Goal: Information Seeking & Learning: Find specific fact

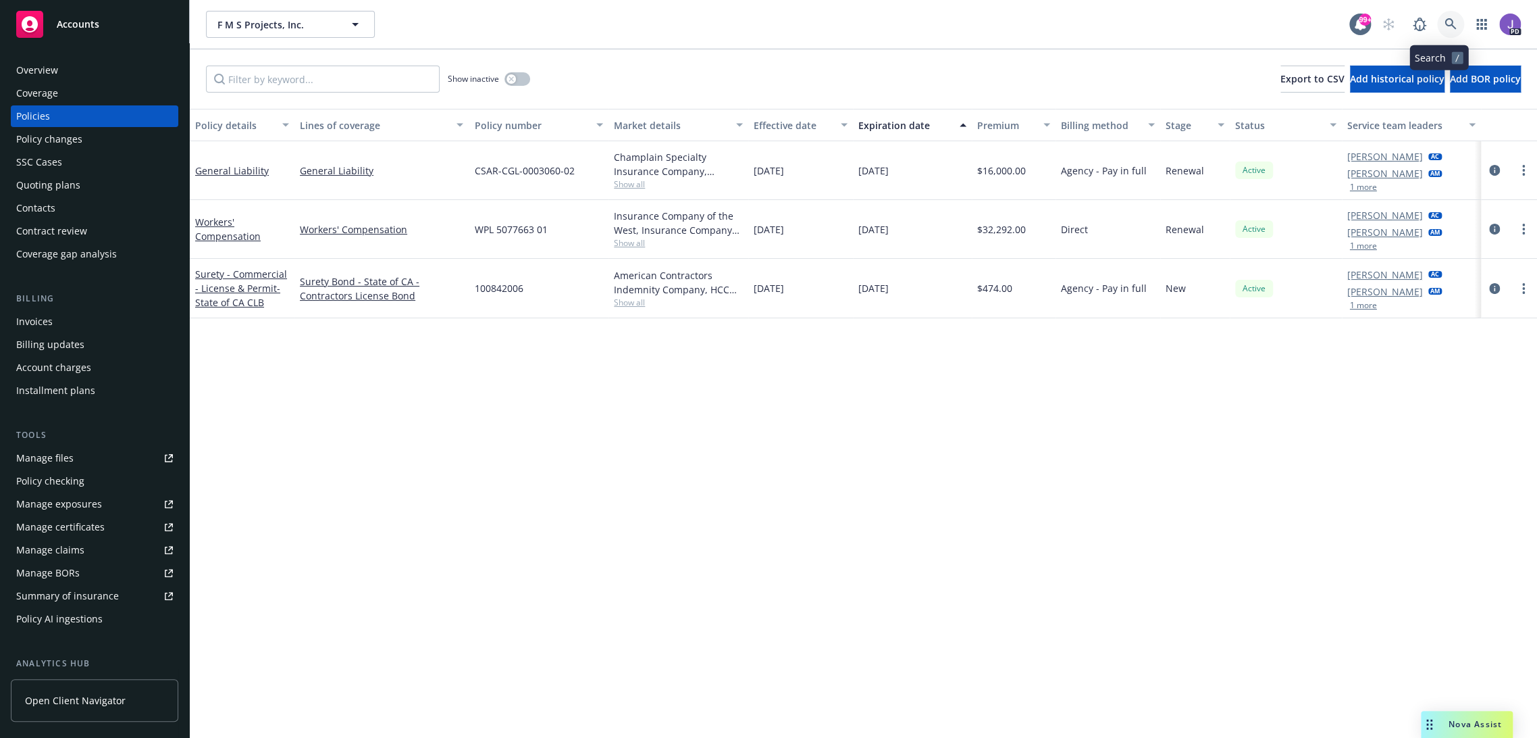
click at [1445, 20] on icon at bounding box center [1450, 23] width 11 height 11
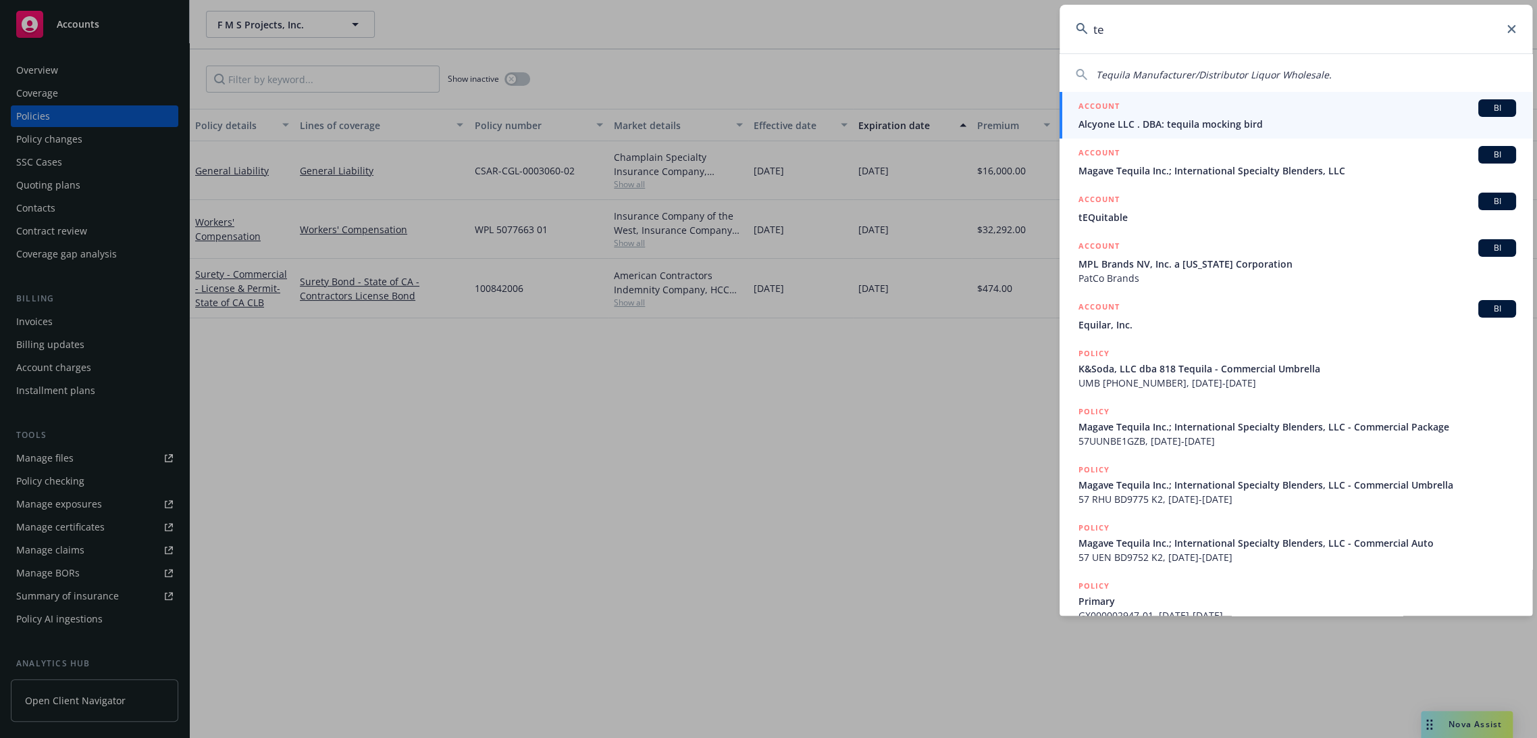
type input "t"
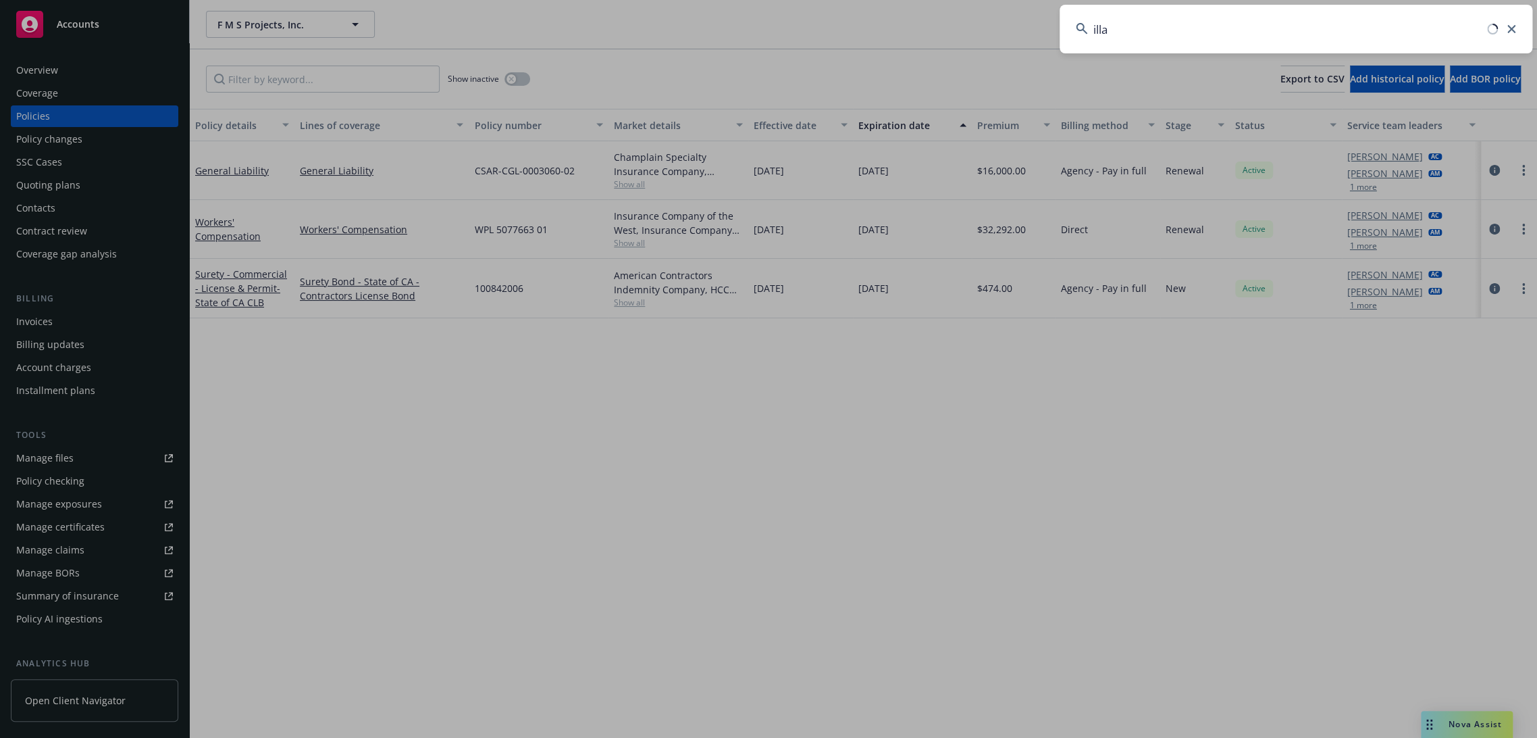
type input "illat"
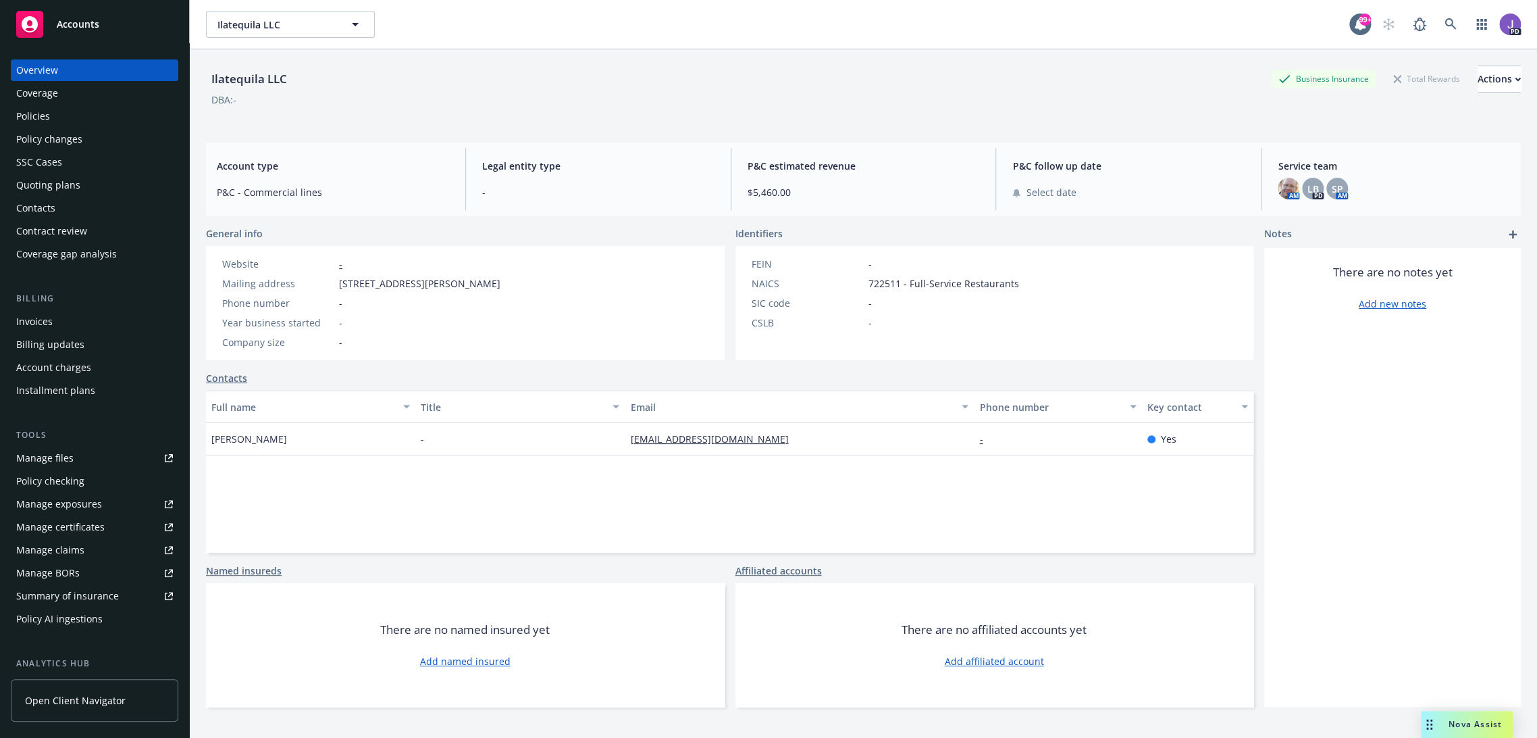
click at [53, 122] on div "Policies" at bounding box center [94, 116] width 157 height 22
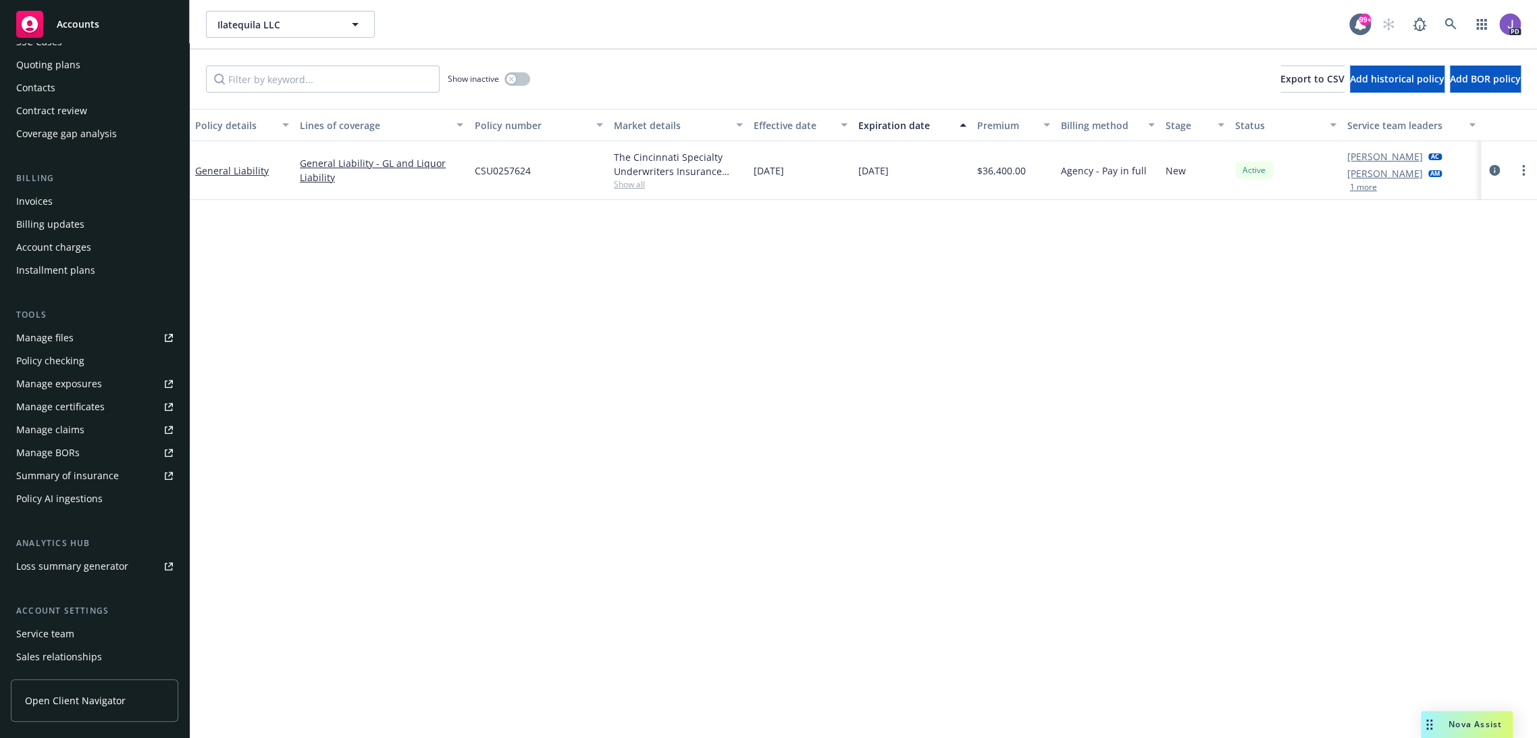
scroll to position [188, 0]
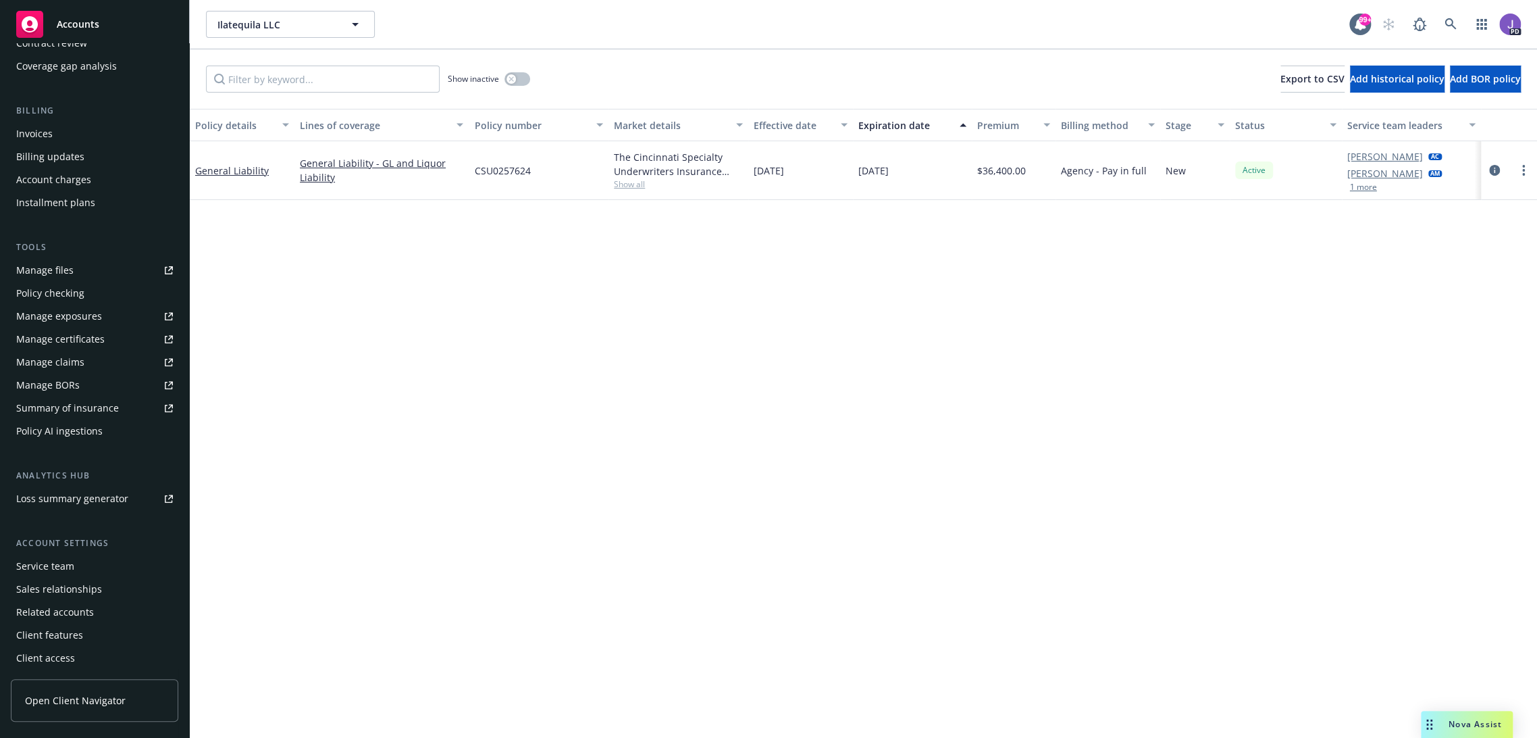
click at [73, 567] on div "Service team" at bounding box center [94, 566] width 157 height 22
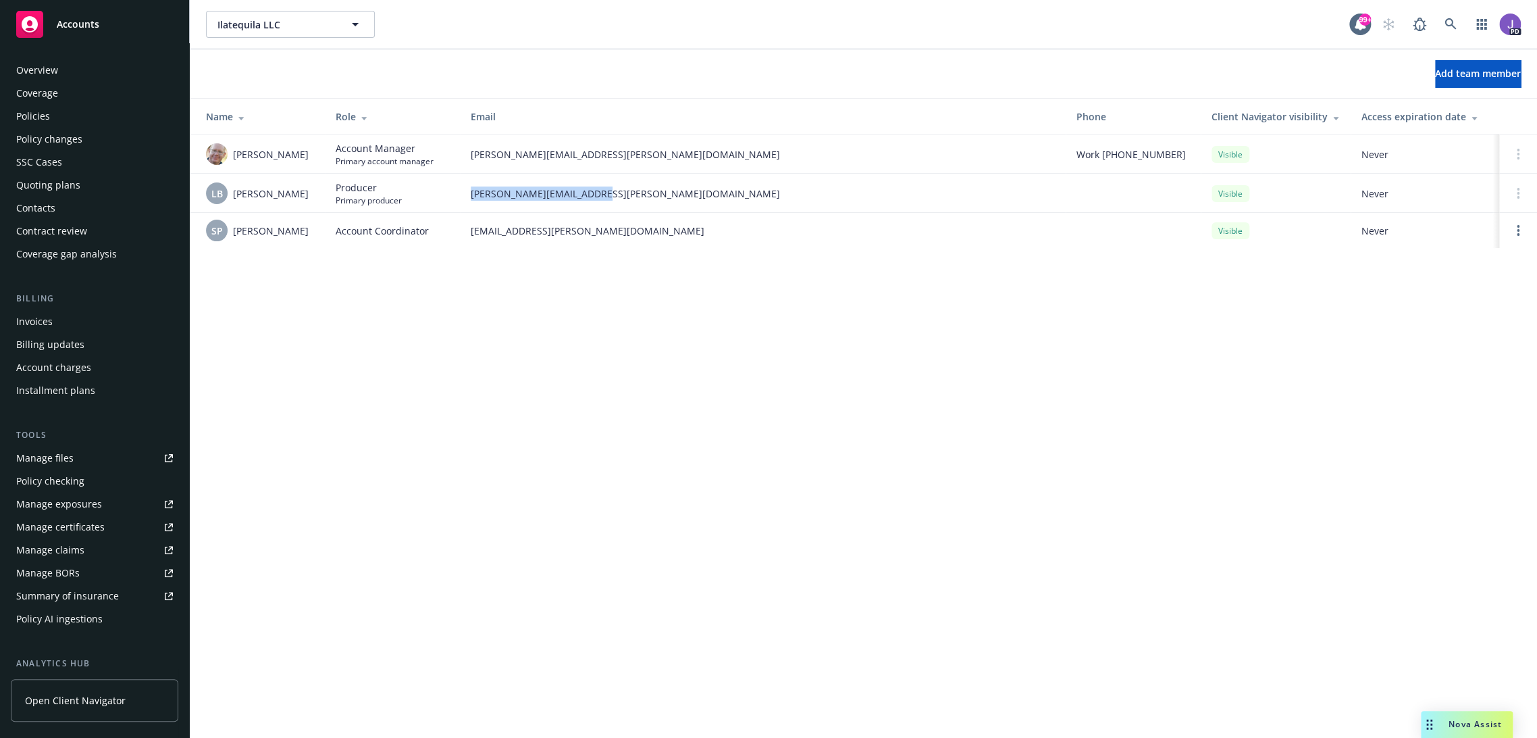
drag, startPoint x: 643, startPoint y: 196, endPoint x: 425, endPoint y: 205, distance: 218.4
click at [425, 205] on tr "LB [PERSON_NAME] Producer Primary producer [PERSON_NAME][EMAIL_ADDRESS][PERSON_…" at bounding box center [864, 193] width 1348 height 39
copy tr "[PERSON_NAME][EMAIL_ADDRESS][PERSON_NAME][DOMAIN_NAME]"
click at [46, 120] on div "Policies" at bounding box center [33, 116] width 34 height 22
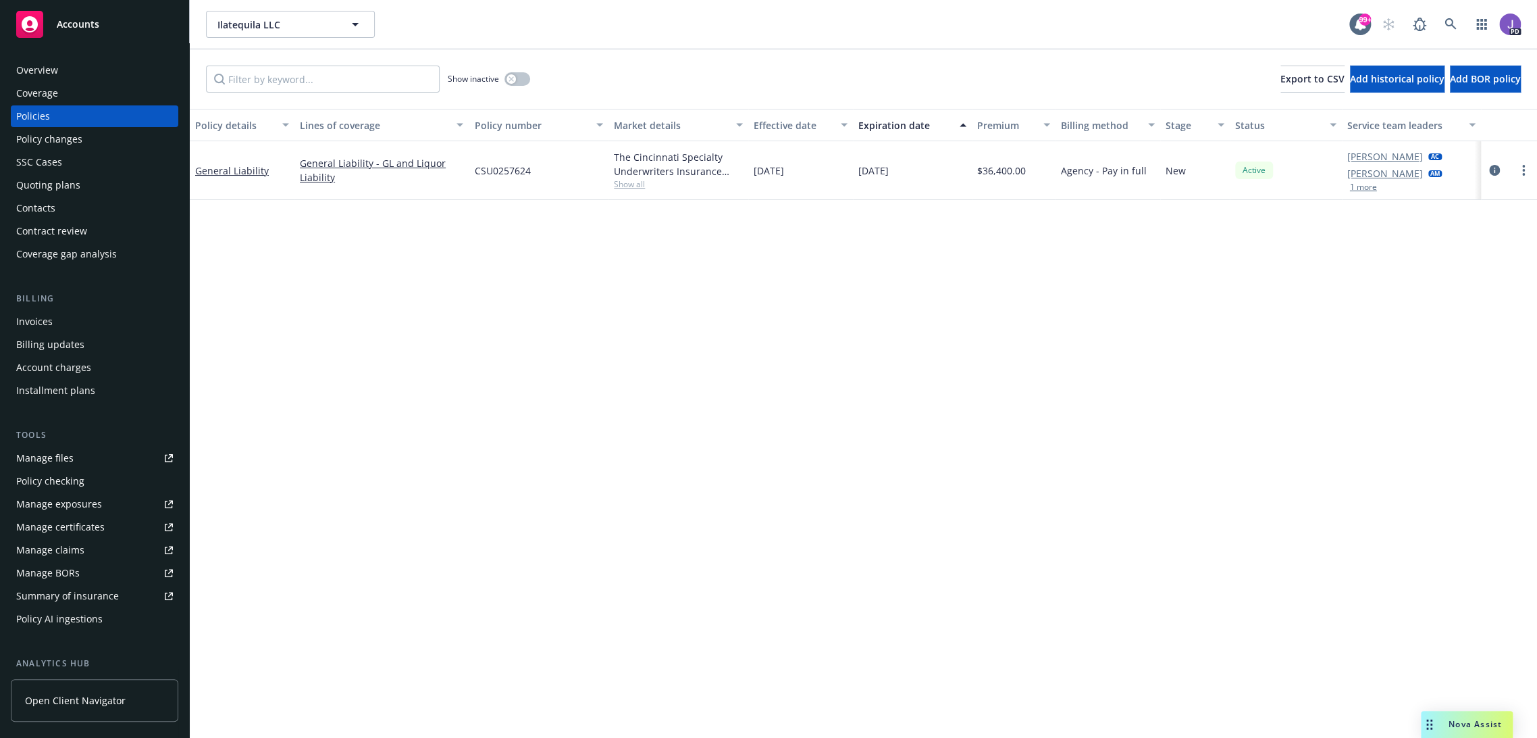
click at [64, 70] on div "Overview" at bounding box center [94, 70] width 157 height 22
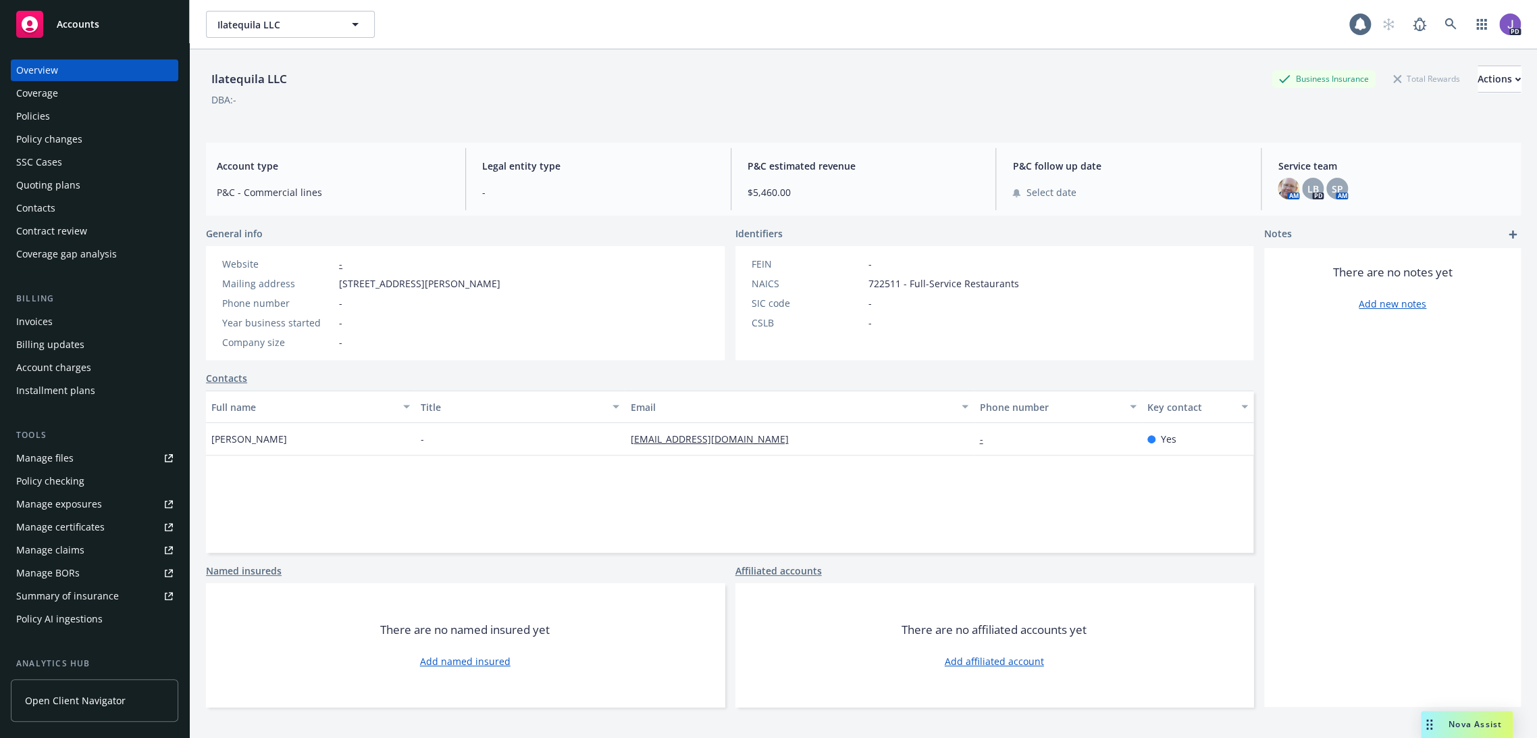
click at [247, 78] on div "Ilatequila LLC" at bounding box center [249, 79] width 86 height 18
click at [246, 78] on div "Ilatequila LLC" at bounding box center [249, 79] width 86 height 18
copy div "Ilatequila"
click at [48, 120] on div "Policies" at bounding box center [33, 116] width 34 height 22
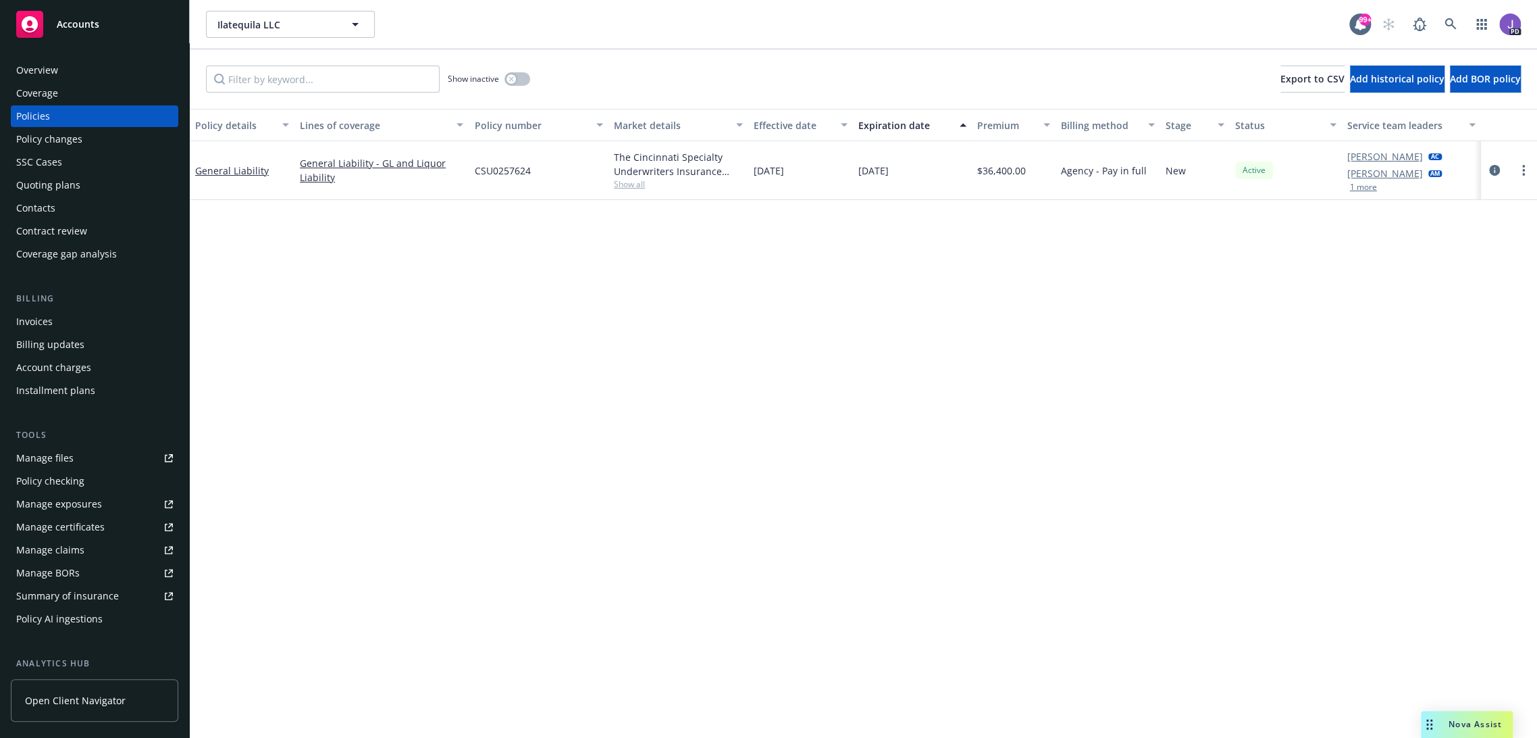
click at [69, 172] on div "SSC Cases" at bounding box center [94, 162] width 157 height 22
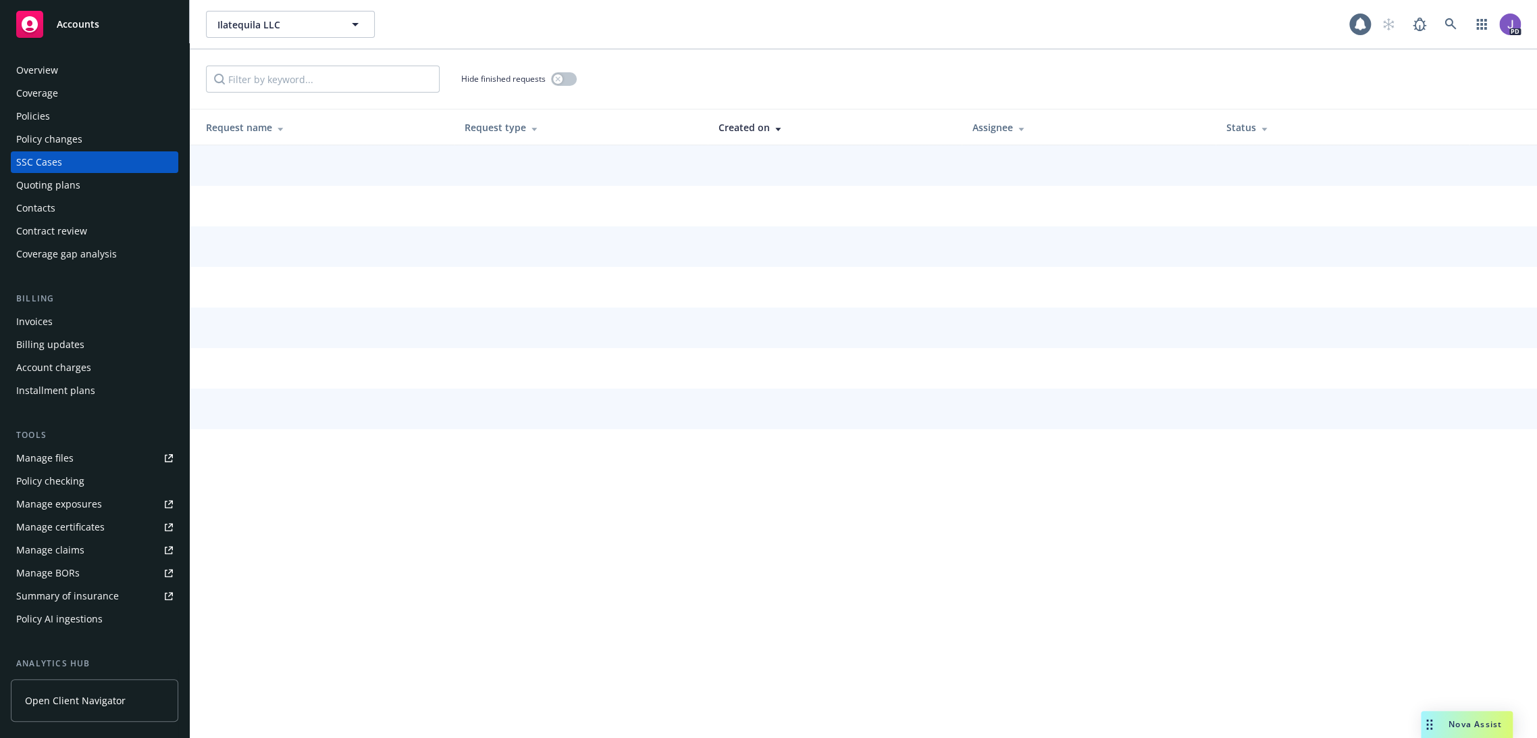
click at [59, 182] on div "Quoting plans" at bounding box center [48, 185] width 64 height 22
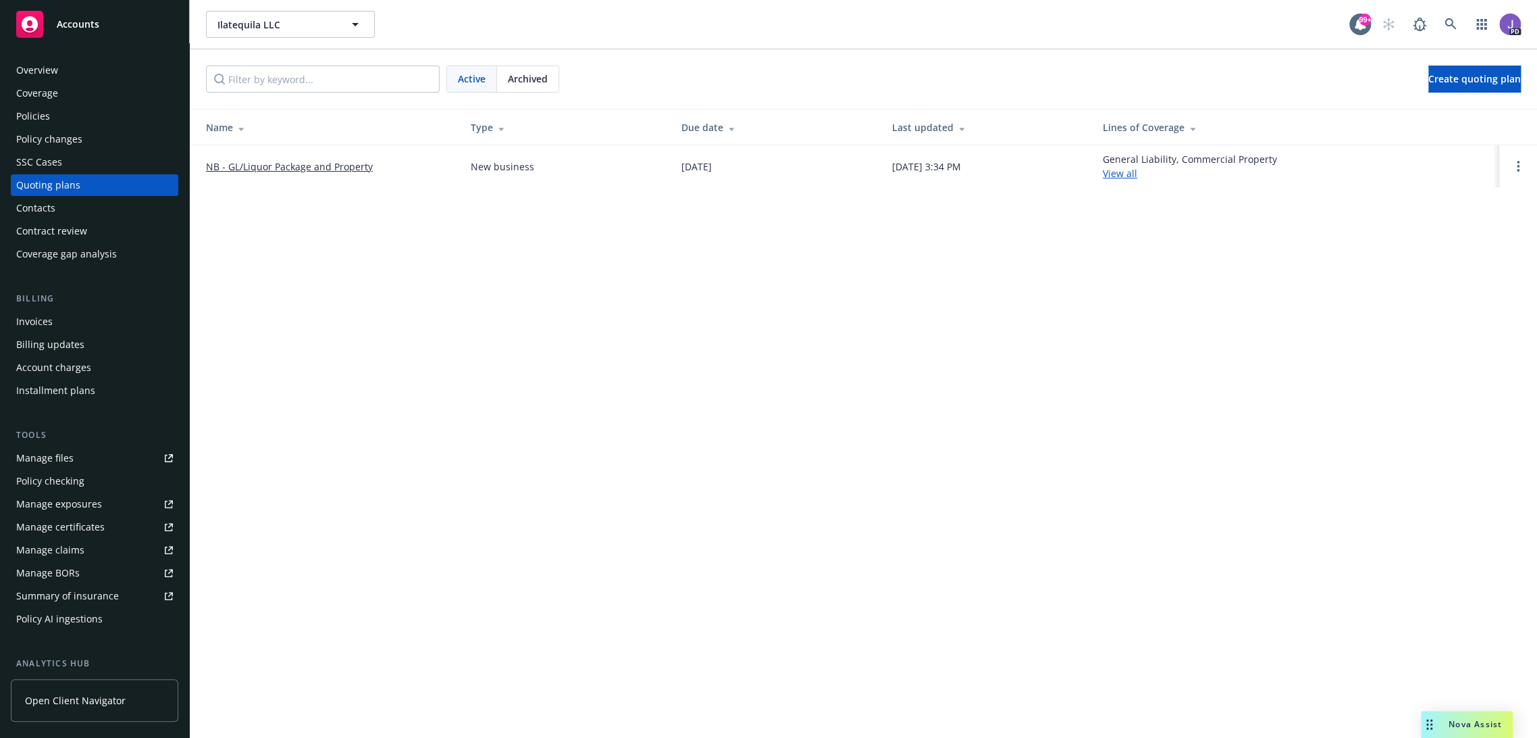
click at [384, 319] on div "Ilatequila LLC Ilatequila LLC 99+ PD Active Archived Create quoting plan Name T…" at bounding box center [864, 369] width 1348 height 738
click at [1445, 21] on icon at bounding box center [1451, 24] width 12 height 12
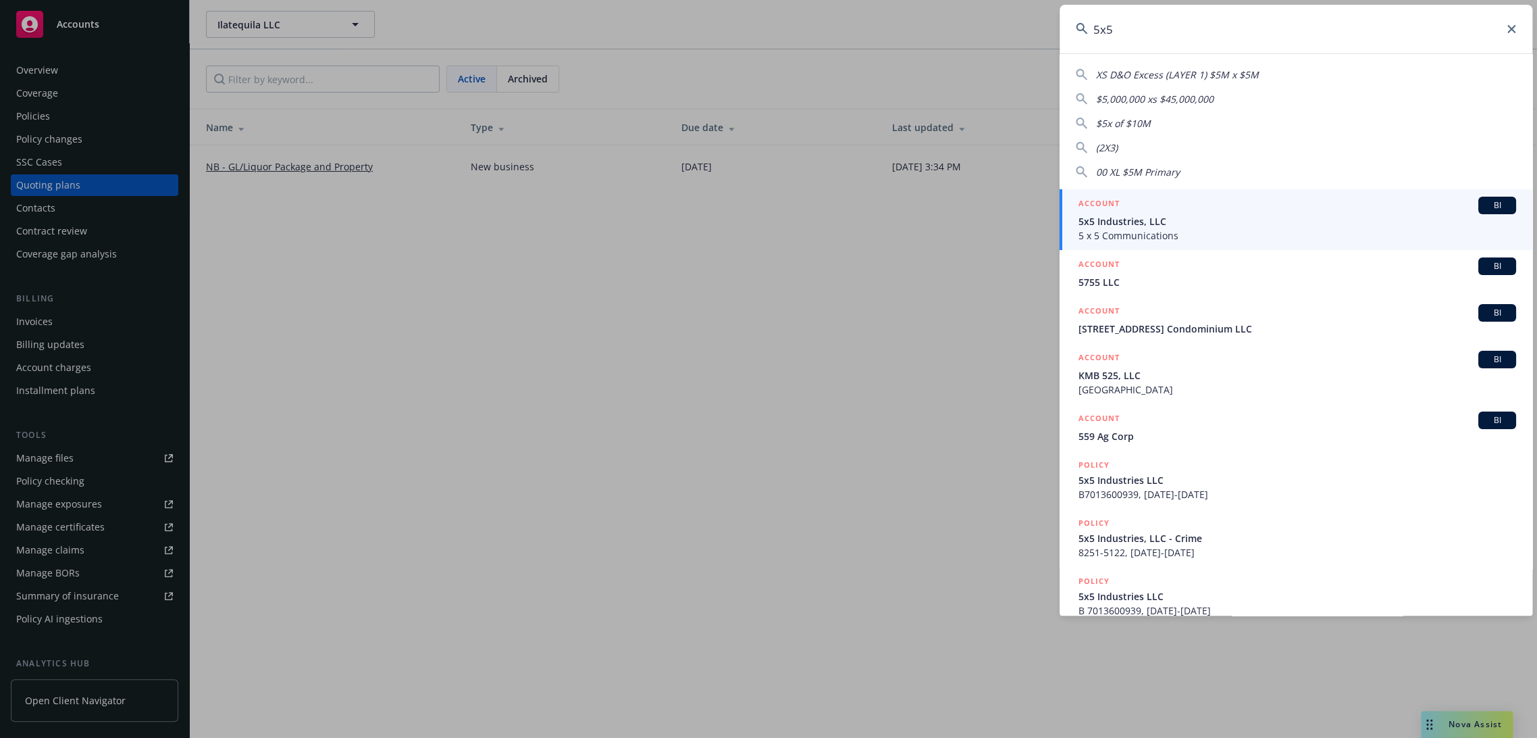
type input "5x5"
click at [1162, 221] on span "5x5 Industries, LLC" at bounding box center [1298, 221] width 438 height 14
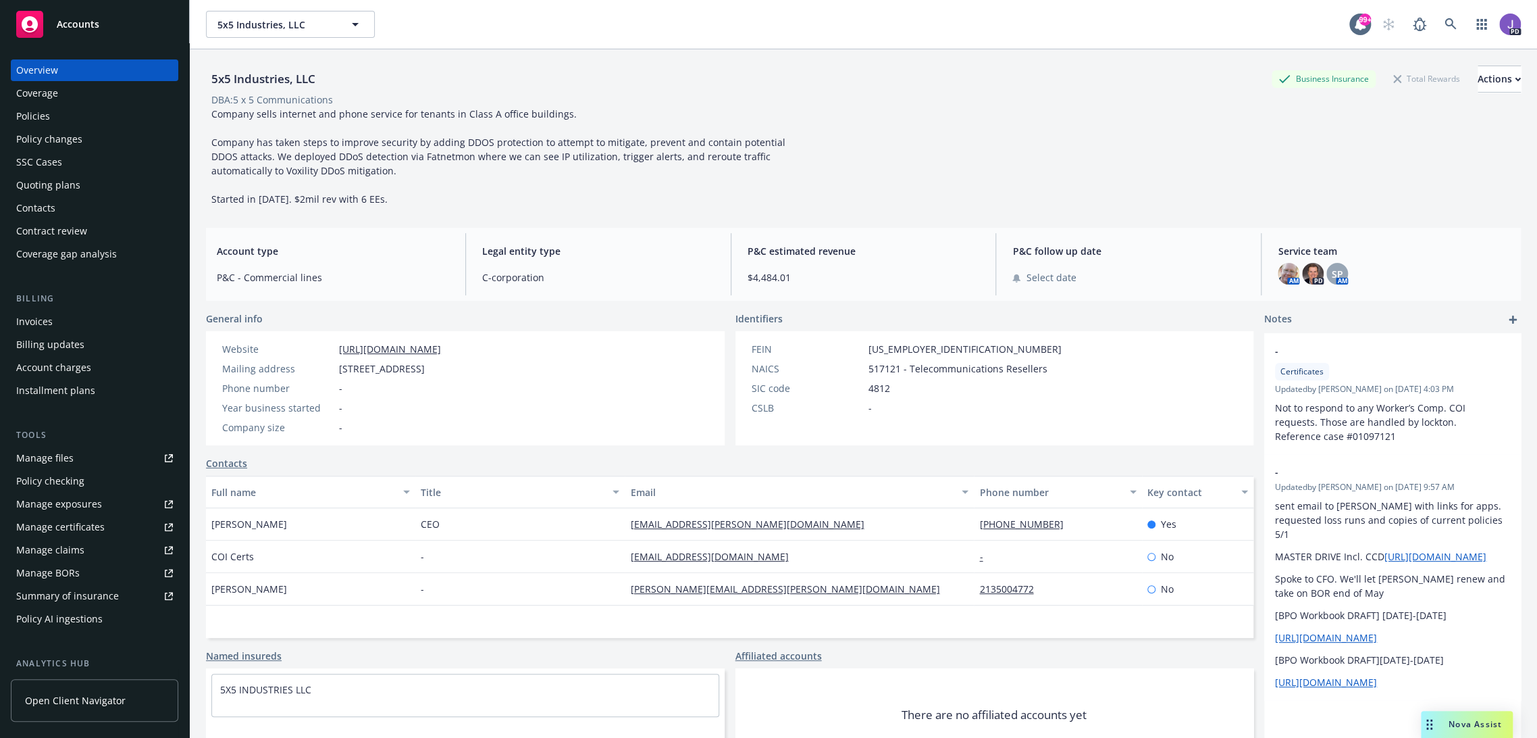
click at [65, 118] on div "Policies" at bounding box center [94, 116] width 157 height 22
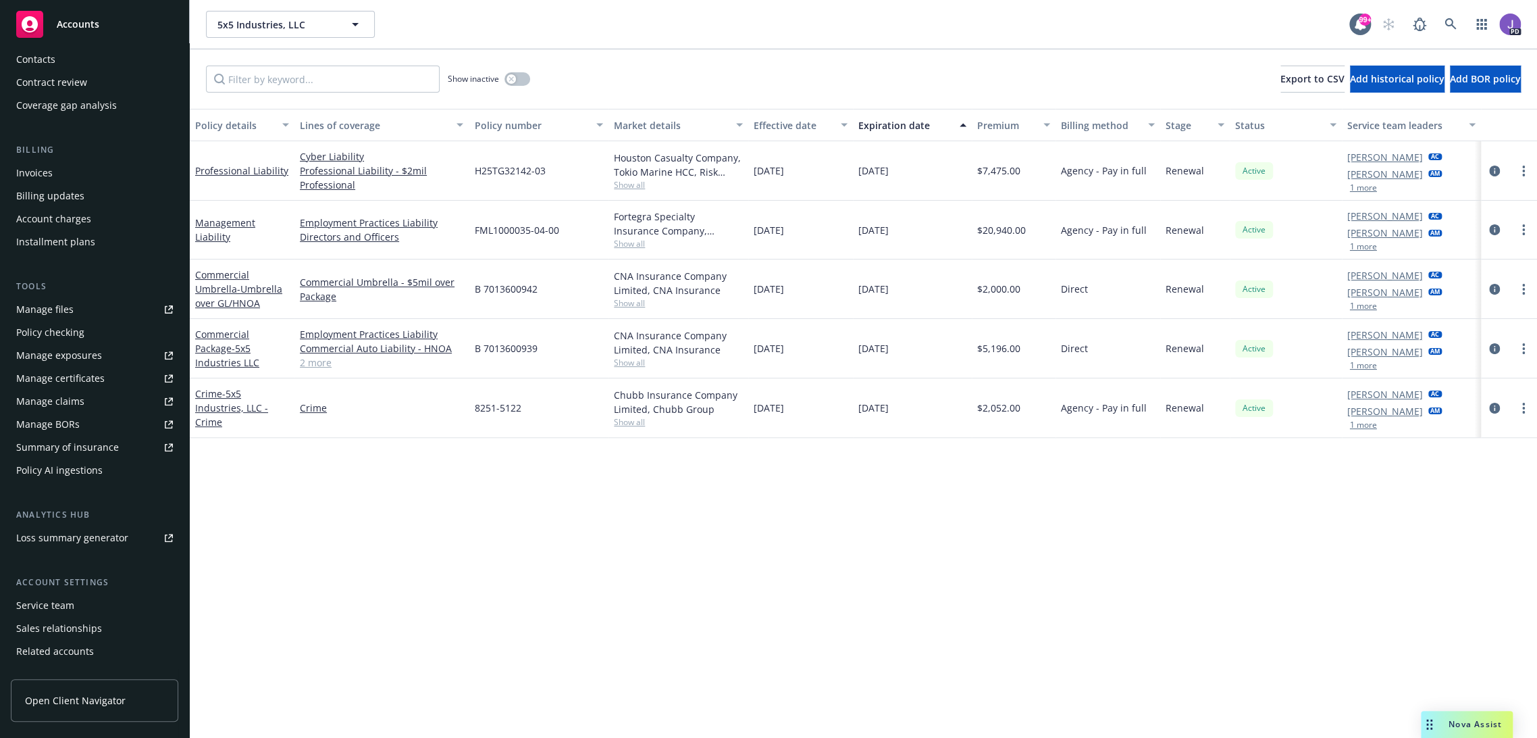
scroll to position [150, 0]
click at [43, 604] on div "Service team" at bounding box center [45, 604] width 58 height 22
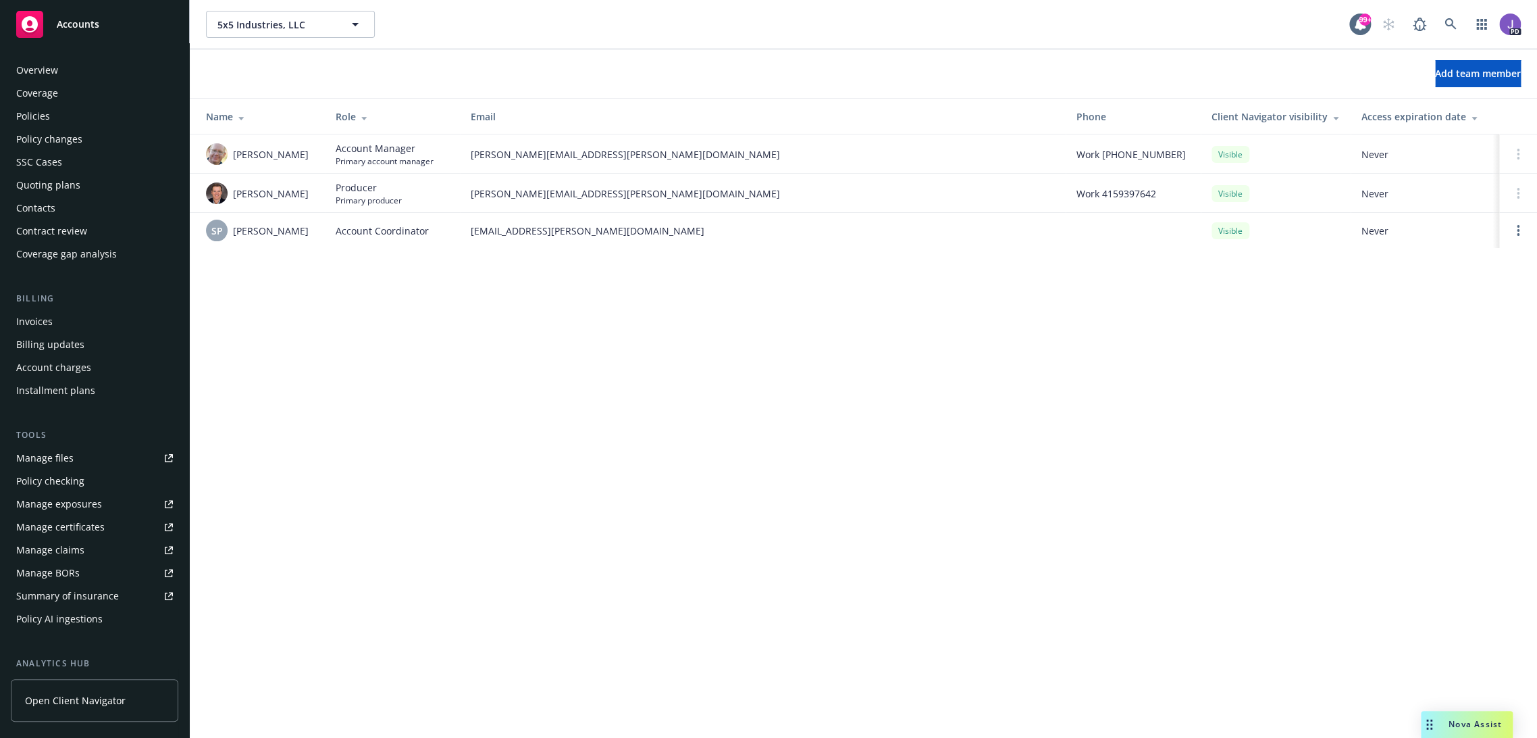
click at [39, 109] on div "Policies" at bounding box center [33, 116] width 34 height 22
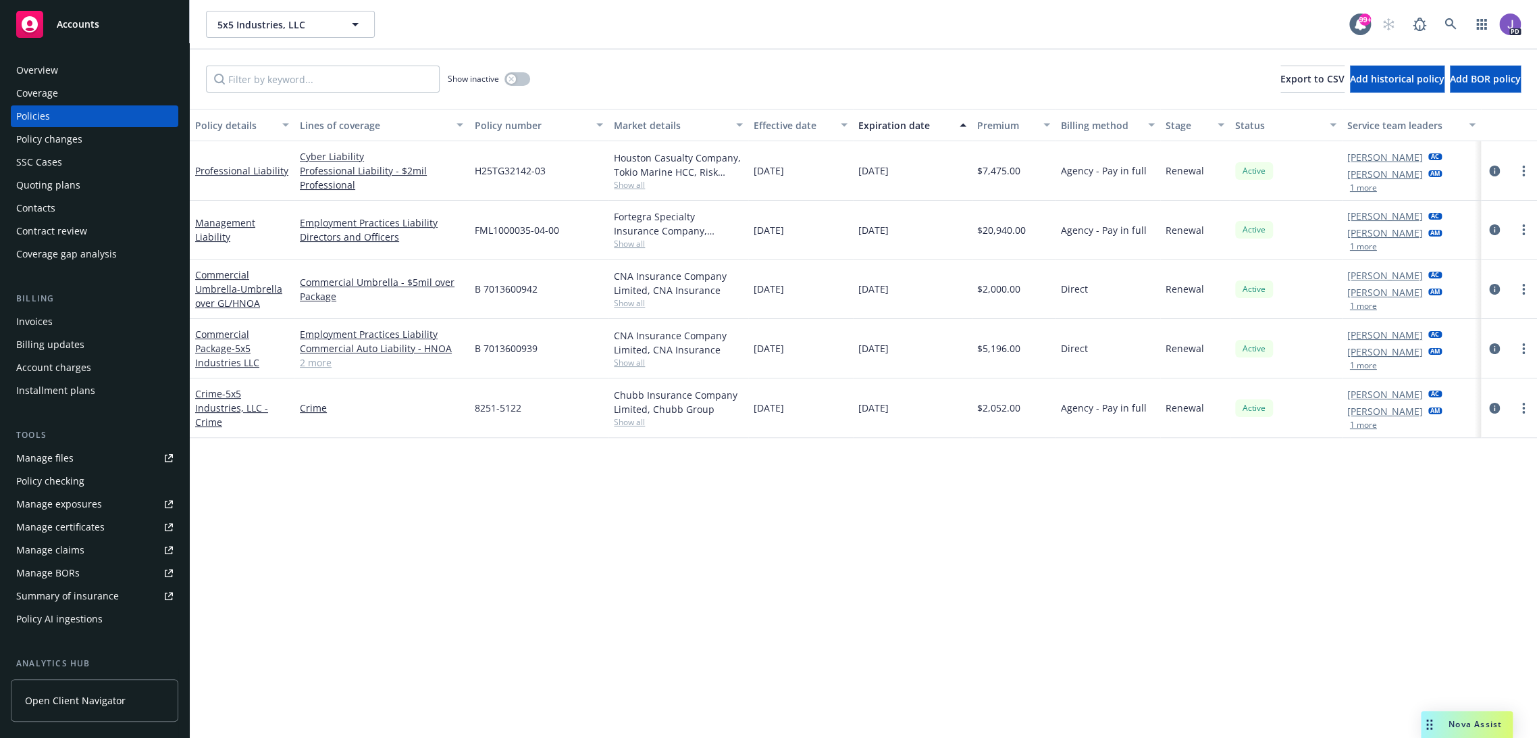
click at [628, 183] on span "Show all" at bounding box center [678, 184] width 129 height 11
click at [597, 569] on div "Policy details Lines of coverage Policy number Market details Effective date Ex…" at bounding box center [864, 424] width 1348 height 630
click at [626, 247] on span "Show all" at bounding box center [678, 243] width 129 height 11
drag, startPoint x: 512, startPoint y: 507, endPoint x: 627, endPoint y: 309, distance: 228.2
click at [512, 507] on div "Policy details Lines of coverage Policy number Market details Effective date Ex…" at bounding box center [864, 424] width 1348 height 630
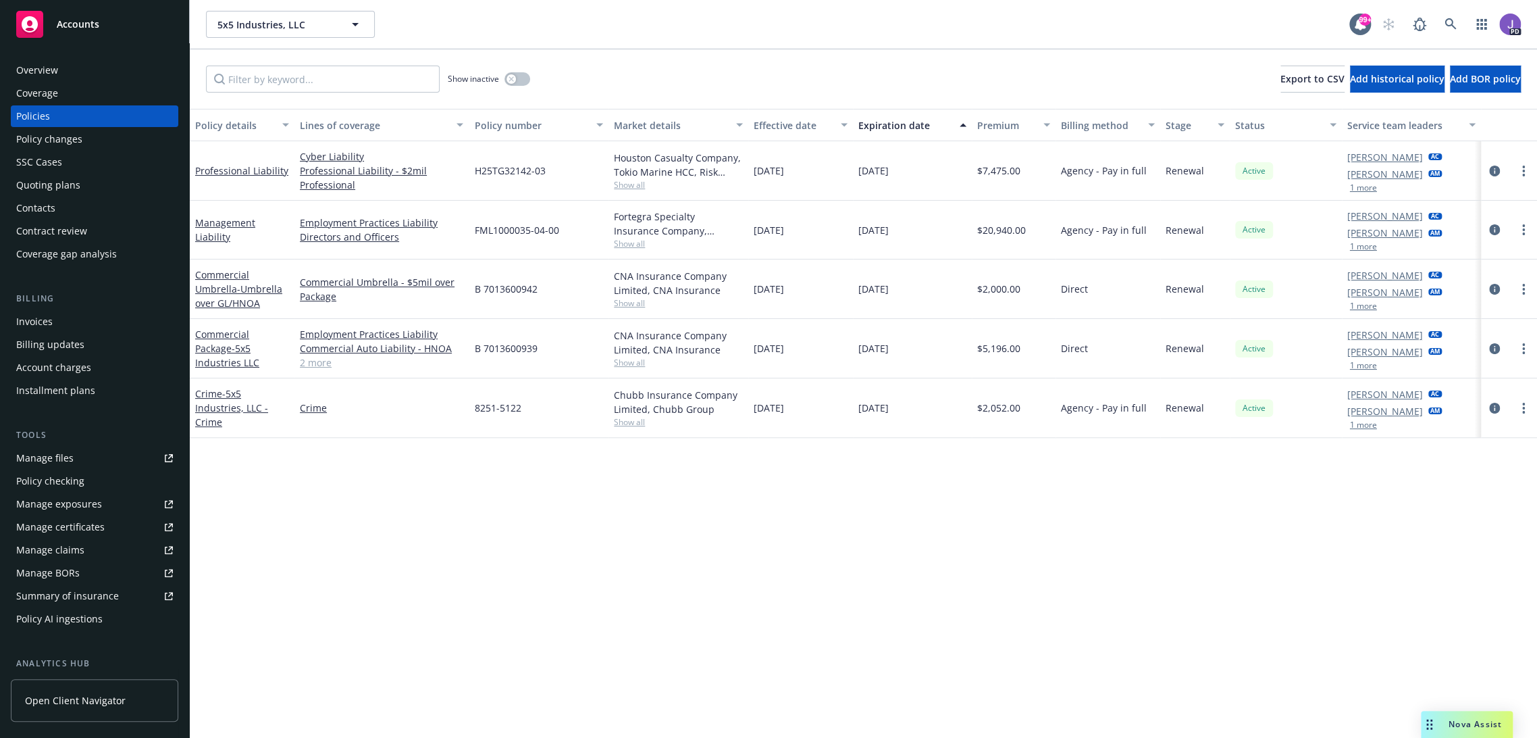
click at [619, 299] on span "Show all" at bounding box center [678, 302] width 129 height 11
click at [540, 582] on div "Policy details Lines of coverage Policy number Market details Effective date Ex…" at bounding box center [864, 424] width 1348 height 630
click at [618, 361] on span "Show all" at bounding box center [678, 362] width 129 height 11
click at [441, 590] on div "Policy details Lines of coverage Policy number Market details Effective date Ex…" at bounding box center [864, 424] width 1348 height 630
click at [32, 315] on div "Invoices" at bounding box center [34, 322] width 36 height 22
